Goal: Information Seeking & Learning: Learn about a topic

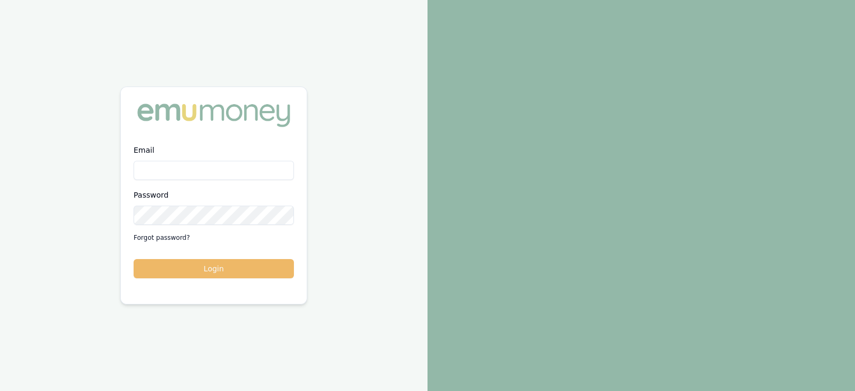
type input "laura.lamicela@emumoney.com.au"
click at [222, 273] on button "Login" at bounding box center [214, 268] width 160 height 19
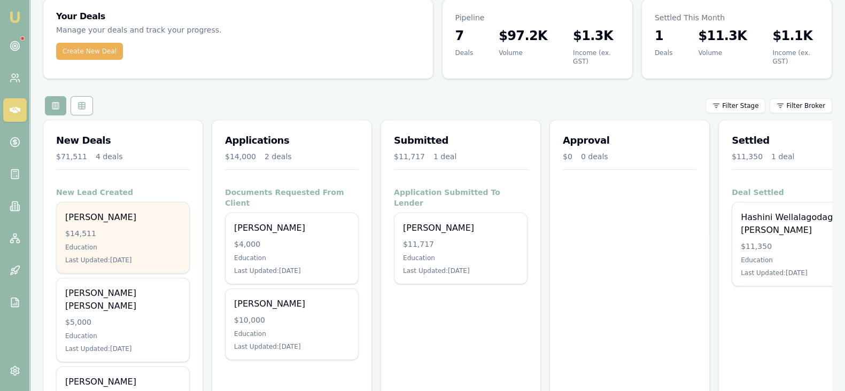
scroll to position [38, 0]
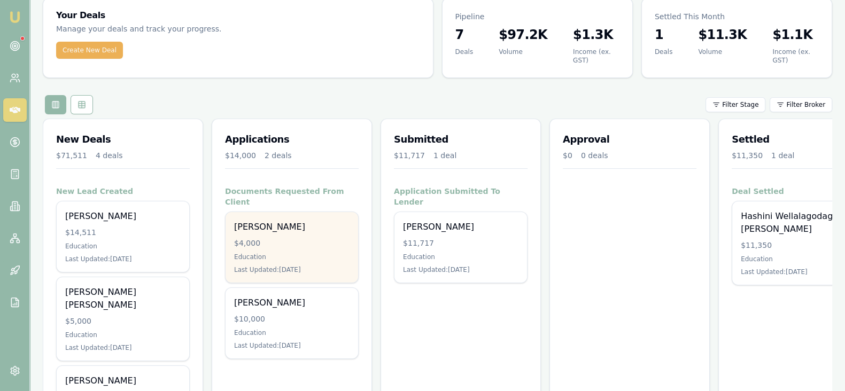
click at [315, 253] on div "Education" at bounding box center [291, 257] width 115 height 9
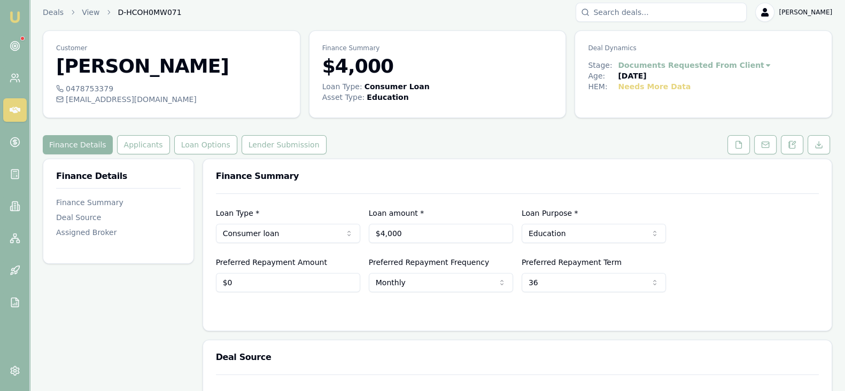
scroll to position [5, 0]
